Goal: Book appointment/travel/reservation

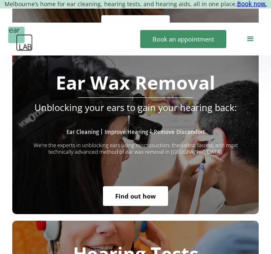
scroll to position [2062, 0]
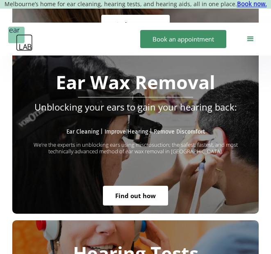
click at [139, 186] on link "Find out how" at bounding box center [135, 196] width 65 height 20
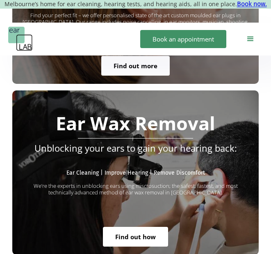
scroll to position [2021, 0]
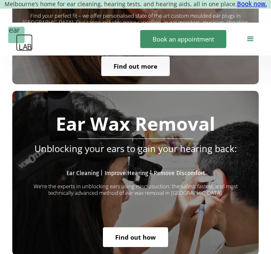
click at [137, 227] on link "Find out how" at bounding box center [135, 237] width 65 height 20
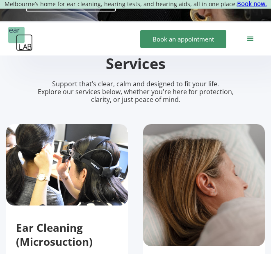
scroll to position [0, 0]
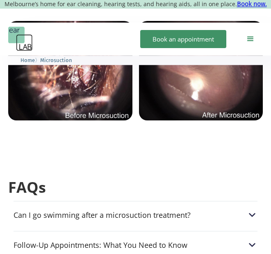
scroll to position [2382, 0]
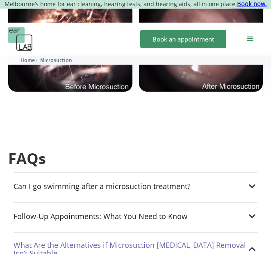
scroll to position [2410, 0]
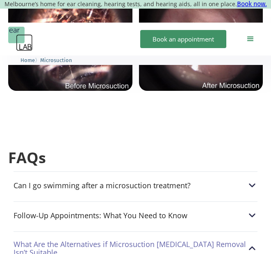
click at [251, 243] on img at bounding box center [252, 248] width 11 height 11
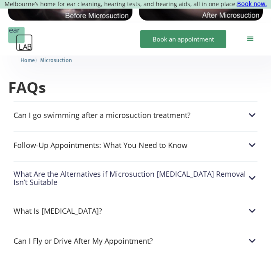
scroll to position [2481, 0]
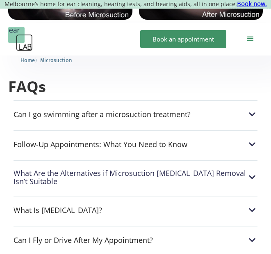
click at [251, 234] on img at bounding box center [252, 239] width 11 height 11
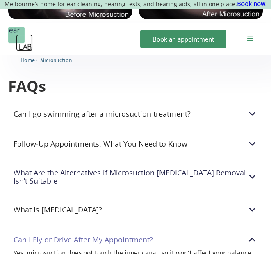
click at [253, 234] on img at bounding box center [252, 239] width 11 height 11
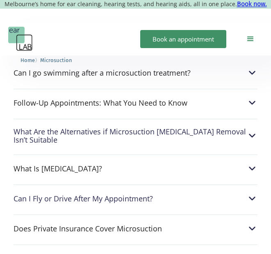
scroll to position [2523, 0]
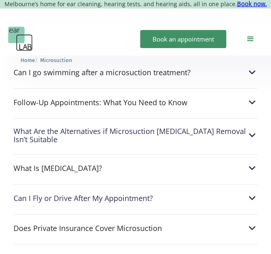
click at [253, 253] on img at bounding box center [252, 258] width 11 height 11
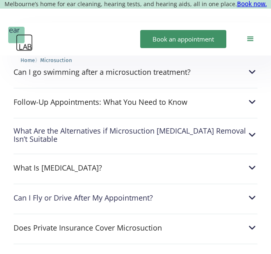
click at [254, 252] on img at bounding box center [252, 257] width 11 height 11
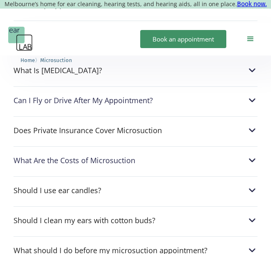
scroll to position [2622, 0]
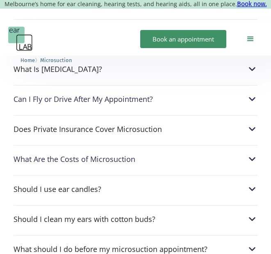
click at [249, 243] on img at bounding box center [252, 248] width 11 height 11
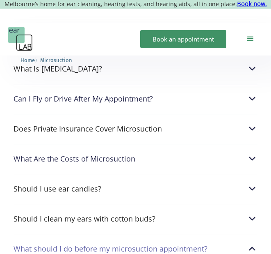
click at [252, 243] on img at bounding box center [252, 248] width 11 height 11
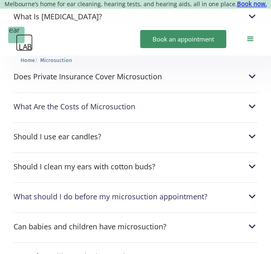
scroll to position [2675, 0]
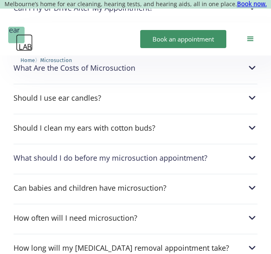
click at [251, 242] on img at bounding box center [252, 247] width 11 height 11
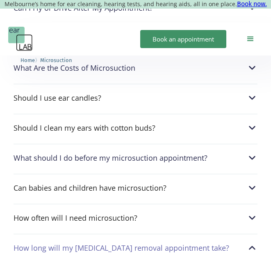
click at [249, 242] on img at bounding box center [252, 247] width 11 height 11
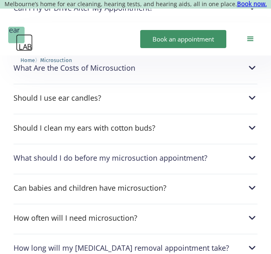
click at [250, 212] on img at bounding box center [252, 217] width 11 height 11
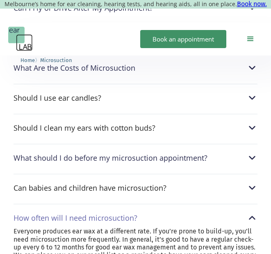
click at [253, 212] on img at bounding box center [252, 217] width 11 height 11
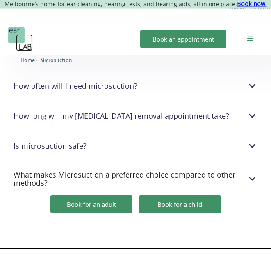
scroll to position [2845, 0]
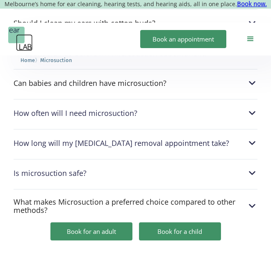
click at [250, 200] on img at bounding box center [252, 205] width 11 height 11
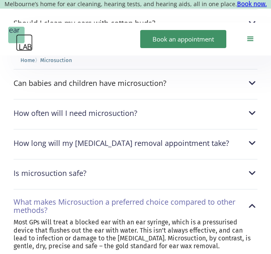
click at [250, 200] on img at bounding box center [252, 205] width 11 height 11
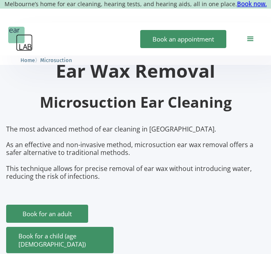
scroll to position [0, 0]
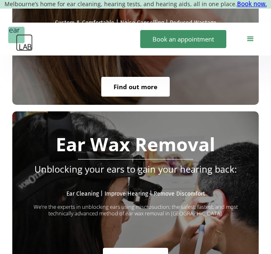
scroll to position [2001, 0]
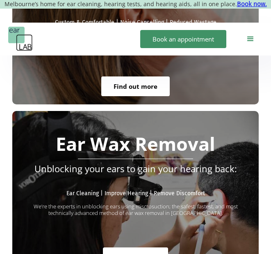
click at [135, 247] on link "Find out how" at bounding box center [135, 257] width 65 height 20
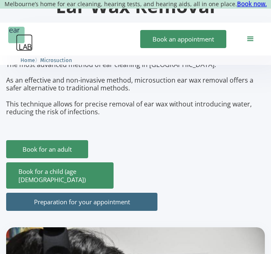
scroll to position [86, 0]
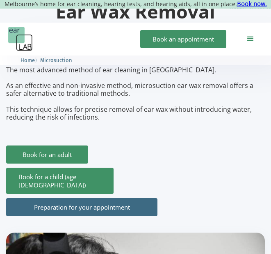
click at [46, 154] on link "Book for an adult" at bounding box center [47, 154] width 82 height 18
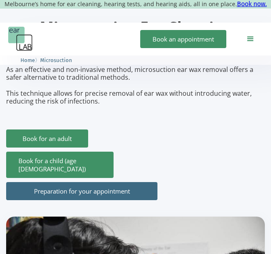
scroll to position [103, 0]
